Goal: Transaction & Acquisition: Obtain resource

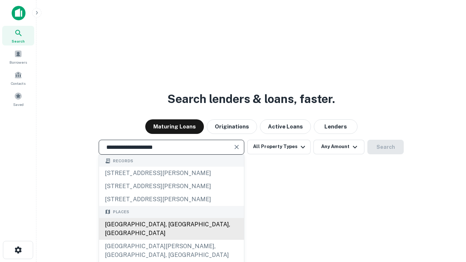
click at [171, 240] on div "[GEOGRAPHIC_DATA], [GEOGRAPHIC_DATA], [GEOGRAPHIC_DATA]" at bounding box center [171, 229] width 145 height 22
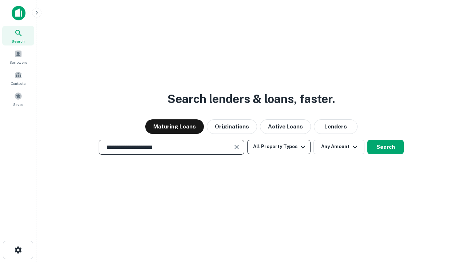
type input "**********"
click at [279, 147] on button "All Property Types" at bounding box center [278, 147] width 63 height 15
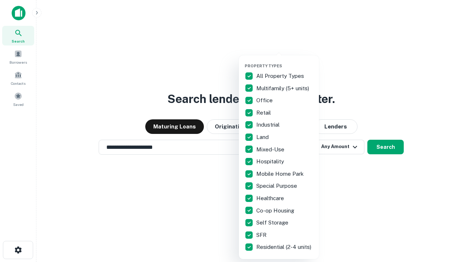
click at [285, 61] on button "button" at bounding box center [284, 61] width 80 height 0
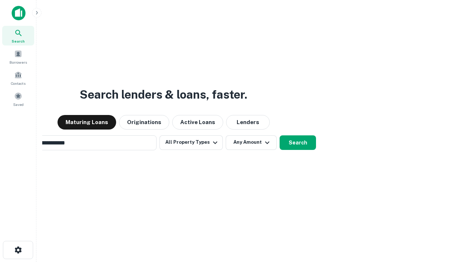
scroll to position [11, 0]
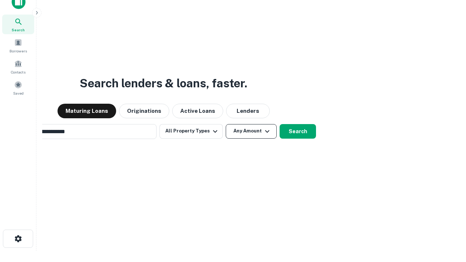
click at [226, 124] on button "Any Amount" at bounding box center [251, 131] width 51 height 15
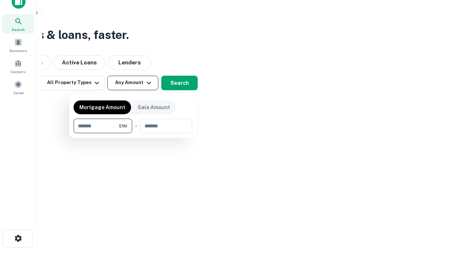
type input "*******"
click at [133, 133] on button "button" at bounding box center [132, 133] width 119 height 0
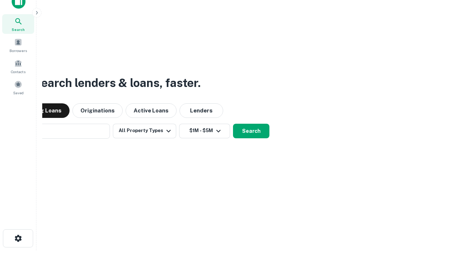
scroll to position [11, 0]
click at [233, 124] on button "Search" at bounding box center [251, 131] width 36 height 15
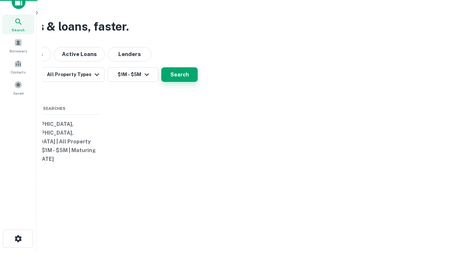
scroll to position [12, 0]
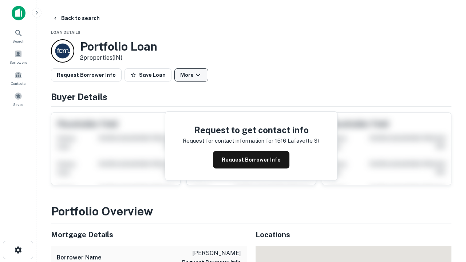
click at [191, 75] on button "More" at bounding box center [191, 74] width 34 height 13
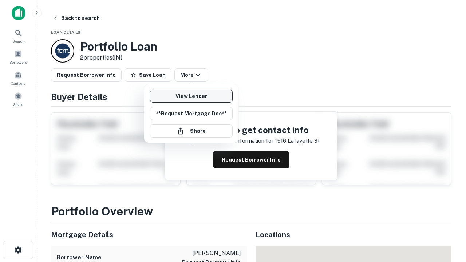
click at [191, 96] on link "View Lender" at bounding box center [191, 95] width 83 height 13
